Goal: Task Accomplishment & Management: Manage account settings

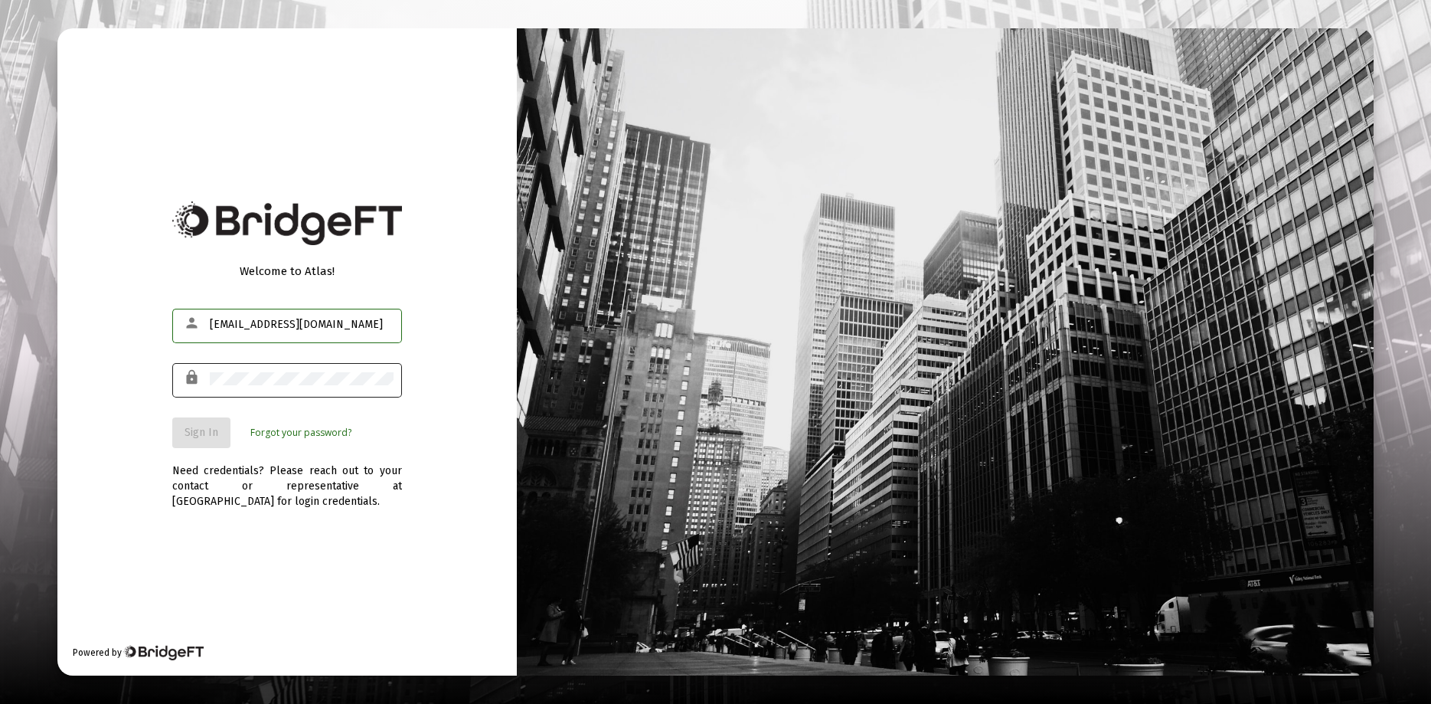
type input "[EMAIL_ADDRESS][DOMAIN_NAME]"
click at [191, 443] on button "Sign In" at bounding box center [201, 432] width 58 height 31
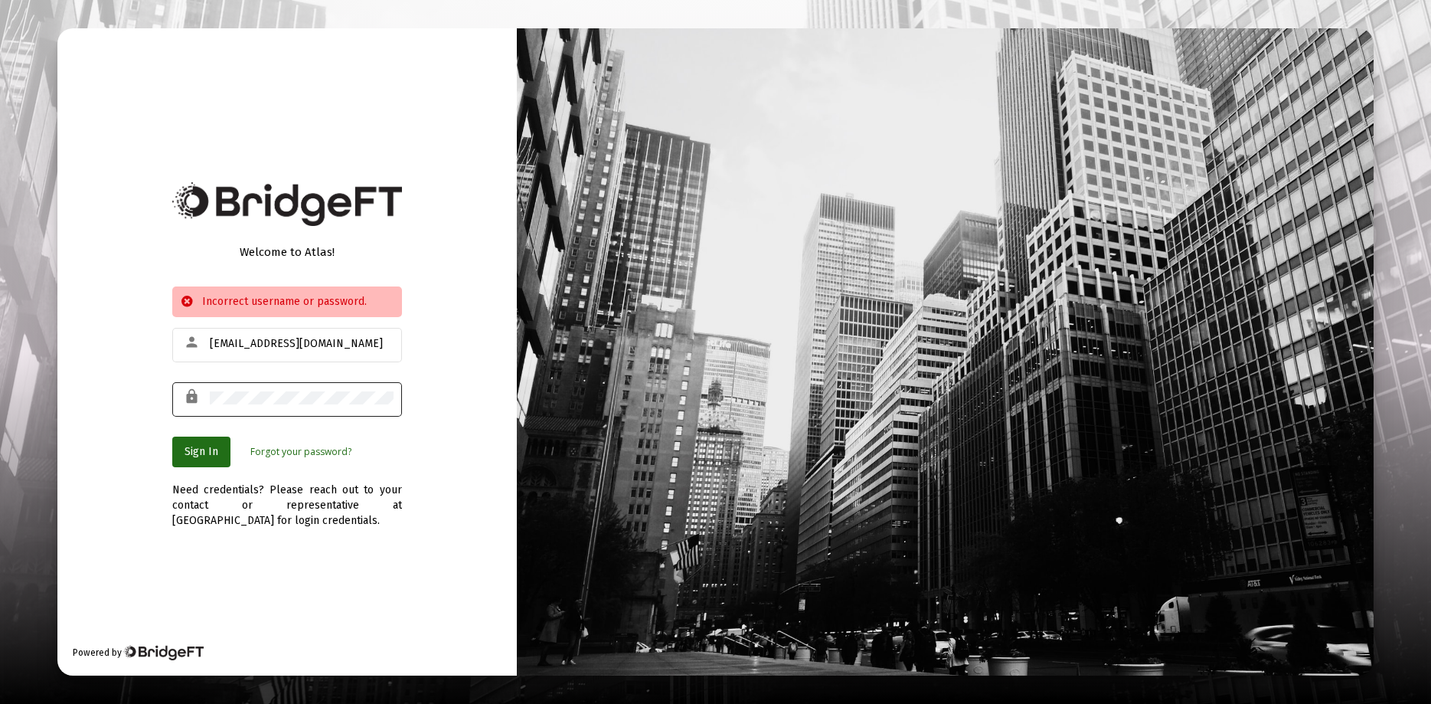
drag, startPoint x: 307, startPoint y: 405, endPoint x: 225, endPoint y: 405, distance: 81.9
click at [225, 405] on div at bounding box center [302, 398] width 184 height 38
click at [211, 450] on span "Sign In" at bounding box center [202, 451] width 34 height 13
click at [199, 449] on span "Sign In" at bounding box center [202, 451] width 34 height 13
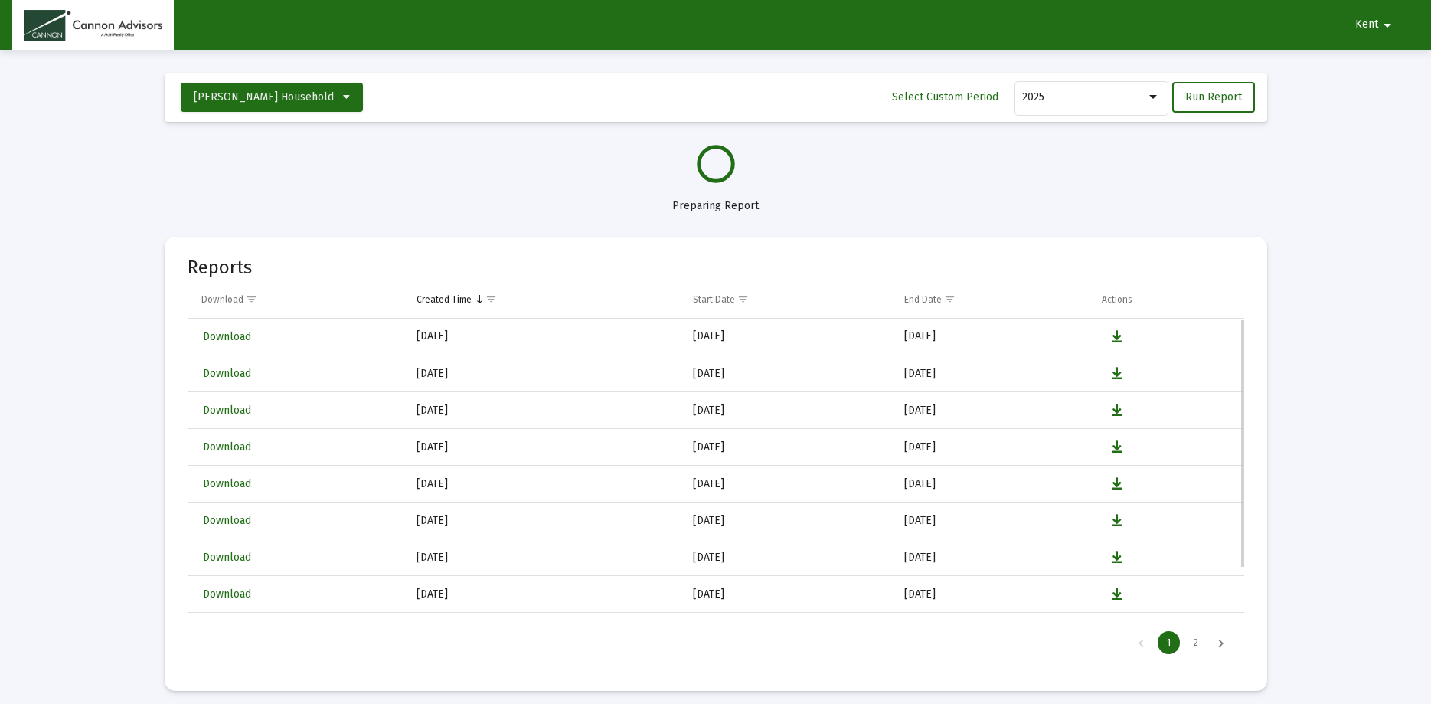
select select "View all"
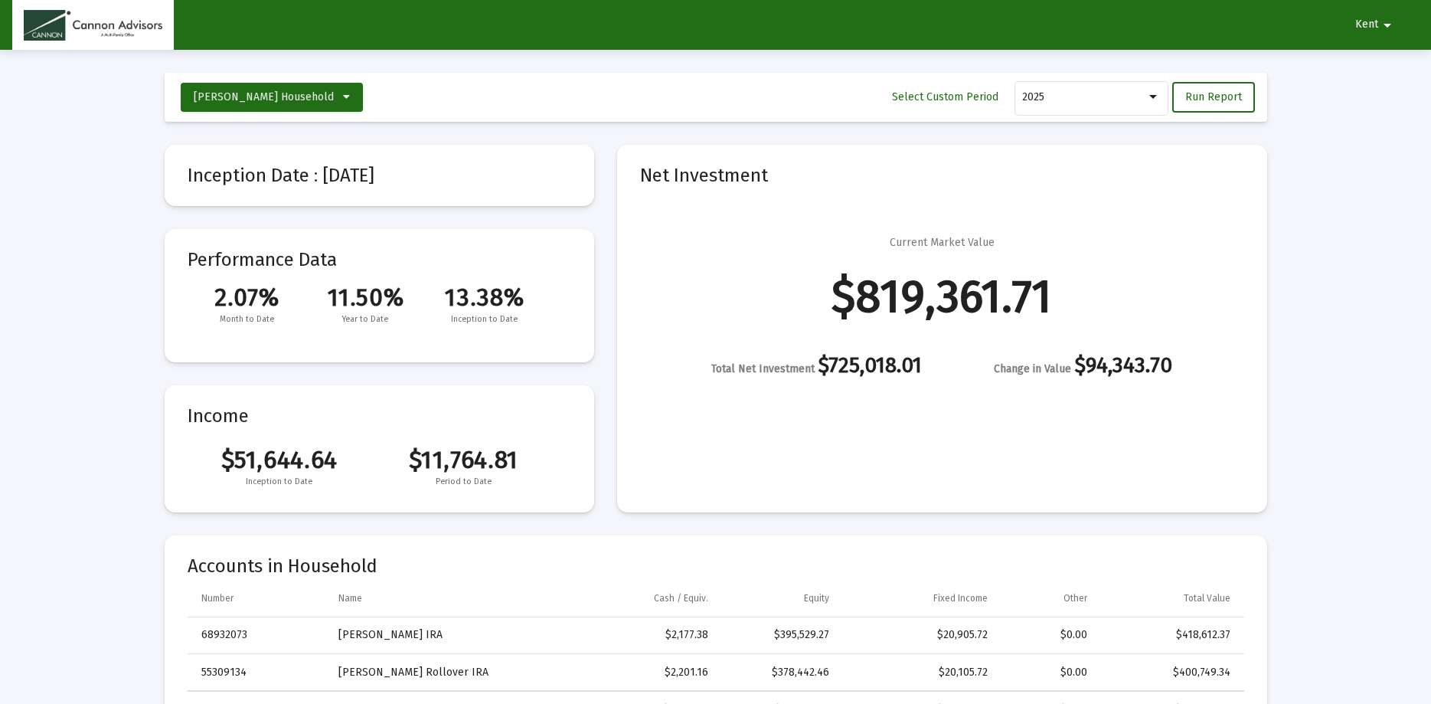
click at [1379, 23] on mat-icon "arrow_drop_down" at bounding box center [1387, 25] width 18 height 31
click at [1365, 69] on button "Logout" at bounding box center [1381, 65] width 86 height 37
